Goal: Information Seeking & Learning: Learn about a topic

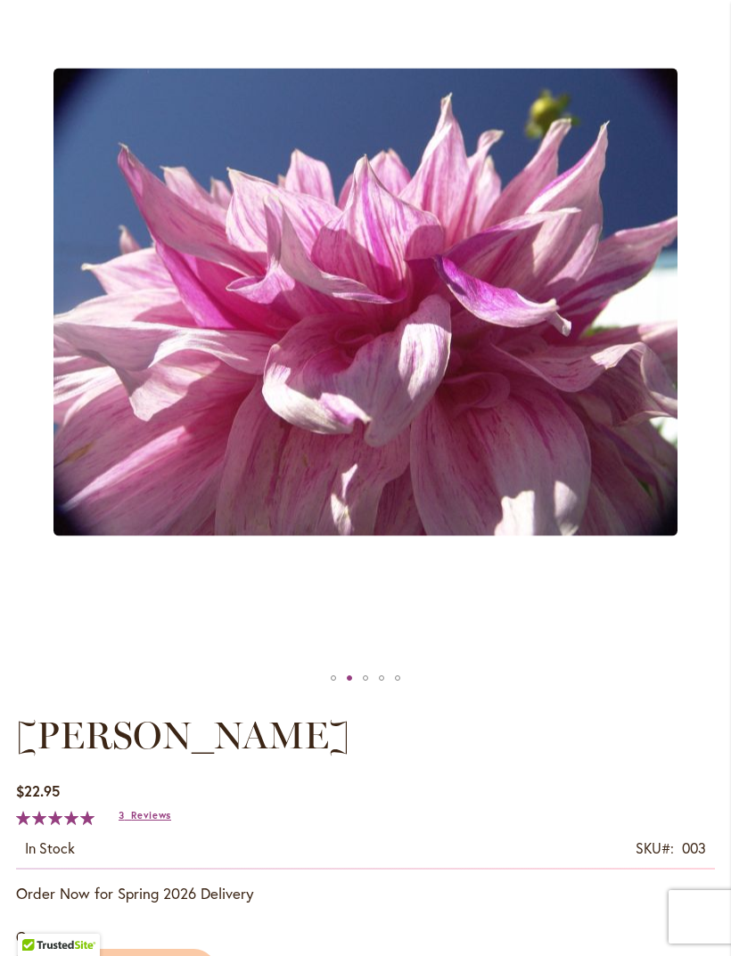
scroll to position [295, 0]
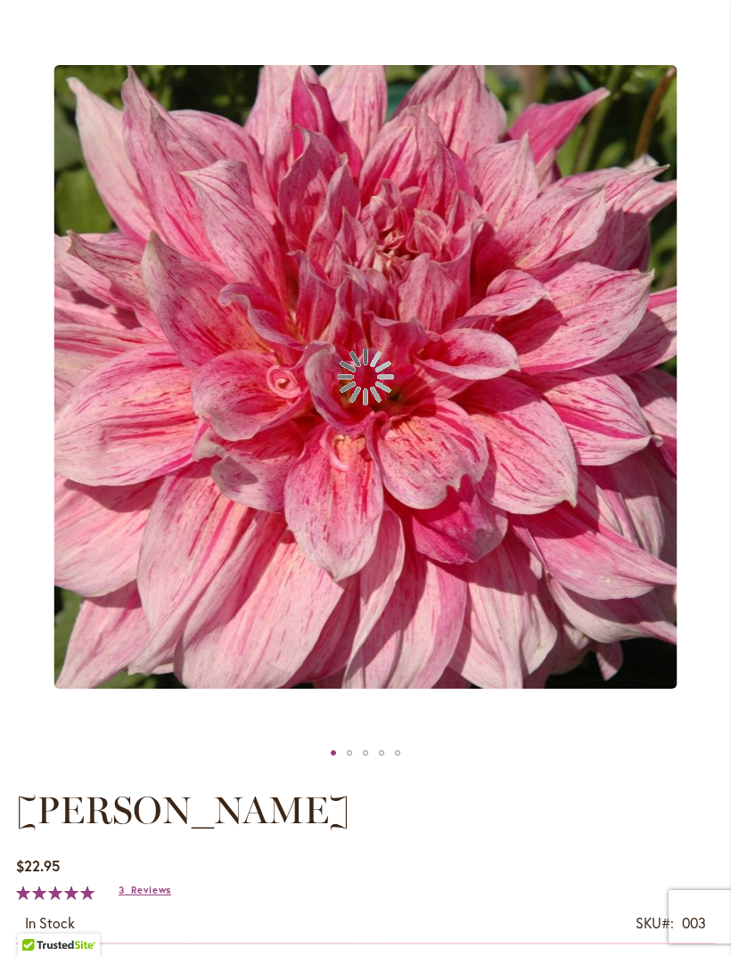
scroll to position [220, 0]
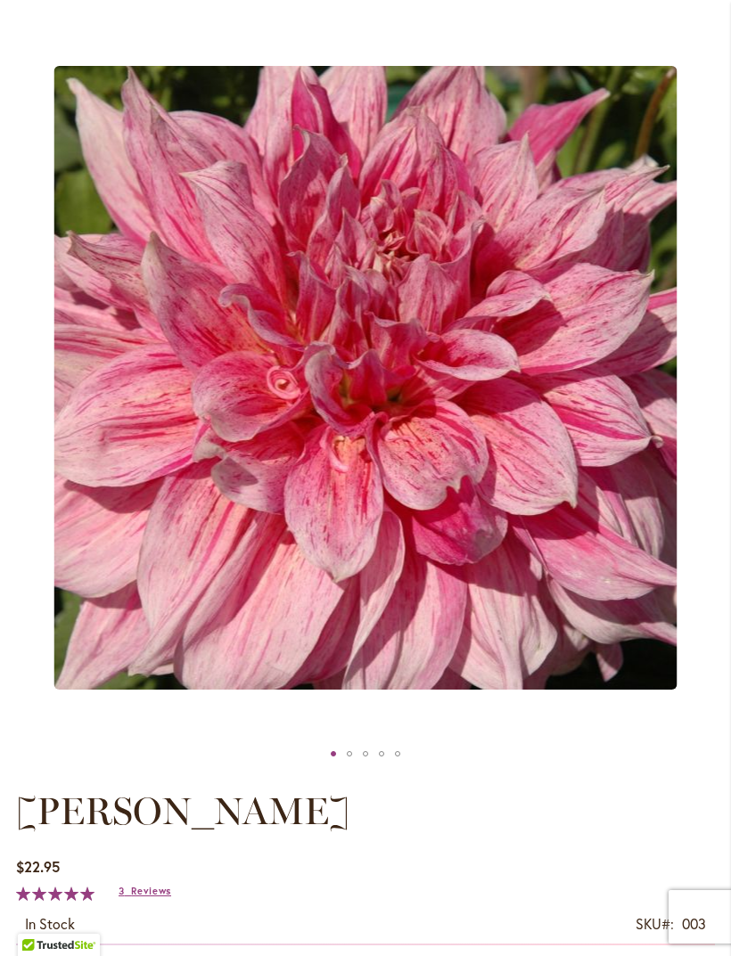
click at [494, 767] on div at bounding box center [365, 754] width 699 height 27
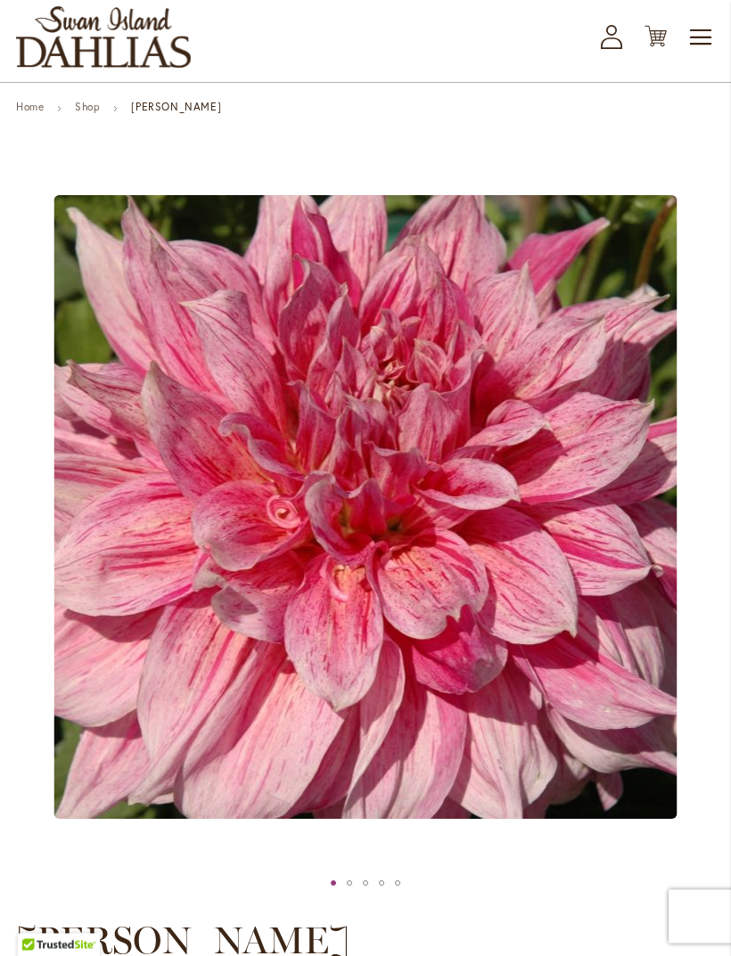
scroll to position [79, 0]
